Goal: Ask a question

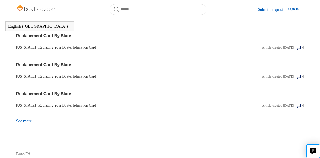
scroll to position [576, 0]
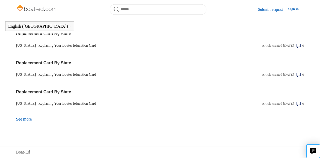
click at [29, 119] on link "See more items from recent activity" at bounding box center [24, 119] width 16 height 4
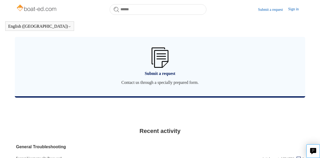
scroll to position [399, 0]
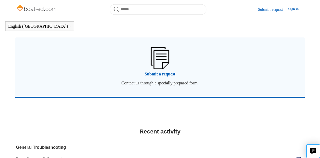
click at [167, 77] on span "Submit a request" at bounding box center [160, 74] width 275 height 6
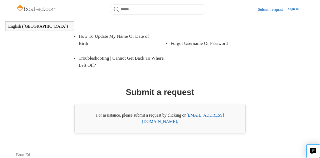
scroll to position [125, 0]
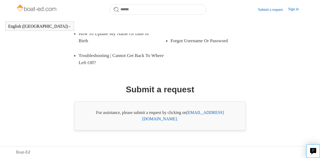
click at [206, 120] on link "[EMAIL_ADDRESS][DOMAIN_NAME]" at bounding box center [183, 115] width 82 height 11
click at [214, 120] on link "[EMAIL_ADDRESS][DOMAIN_NAME]" at bounding box center [183, 115] width 82 height 11
click at [214, 120] on link "support@boat-ed.com" at bounding box center [183, 115] width 82 height 11
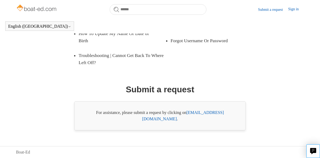
scroll to position [0, 0]
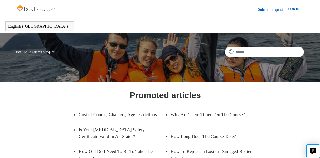
click at [291, 8] on link "Sign in" at bounding box center [296, 9] width 16 height 6
